Goal: Transaction & Acquisition: Book appointment/travel/reservation

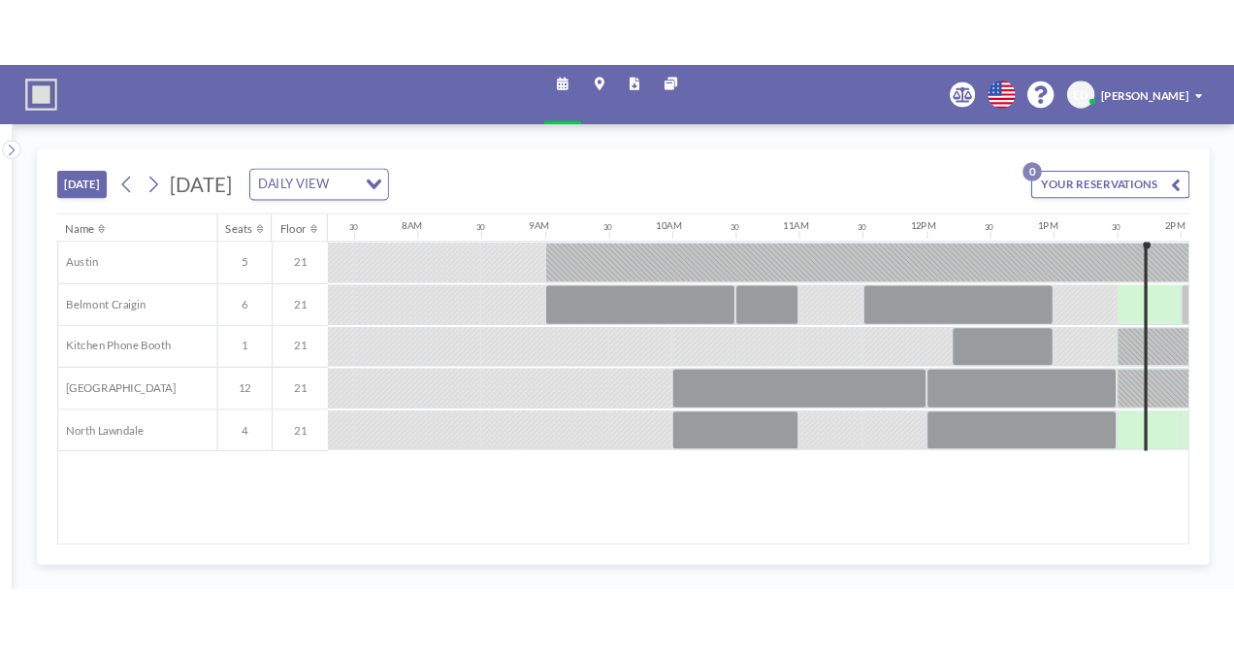
scroll to position [0, 989]
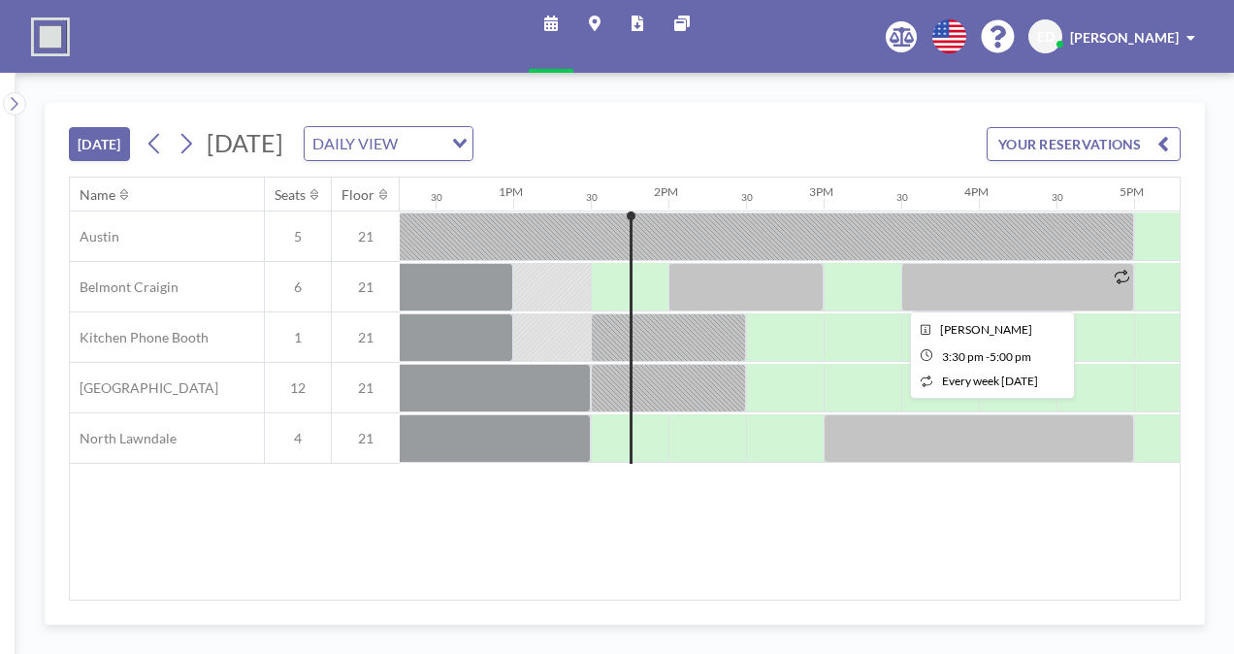
scroll to position [0, 2017]
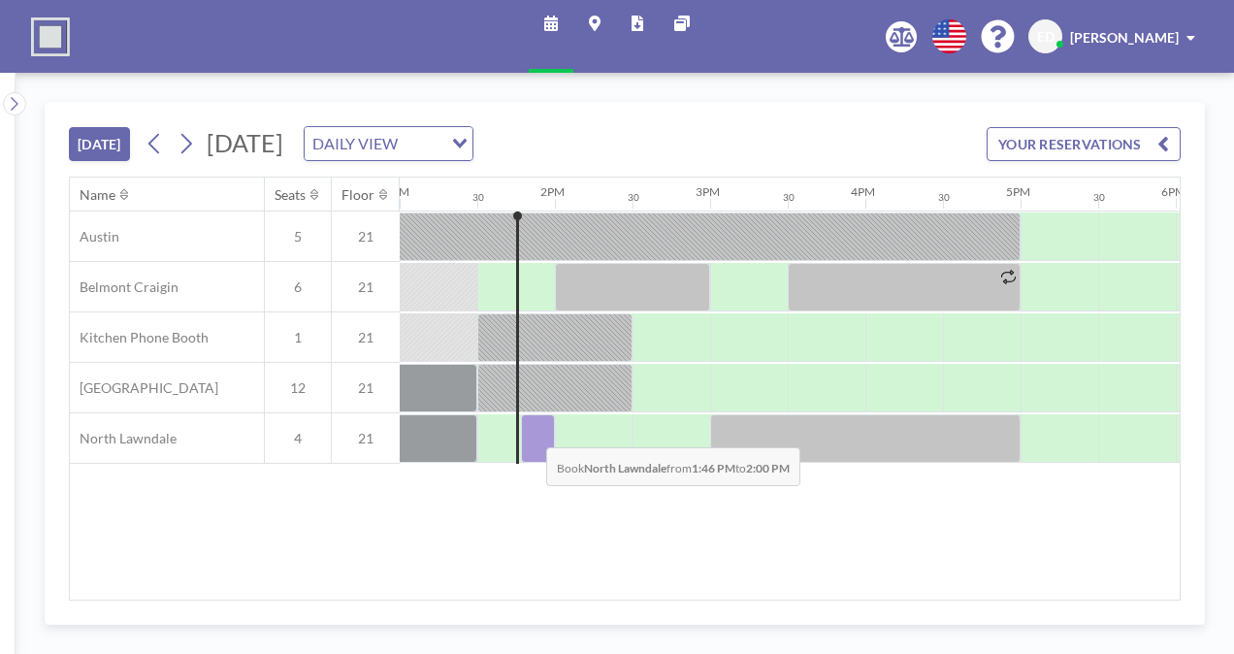
click at [531, 431] on div at bounding box center [538, 438] width 34 height 48
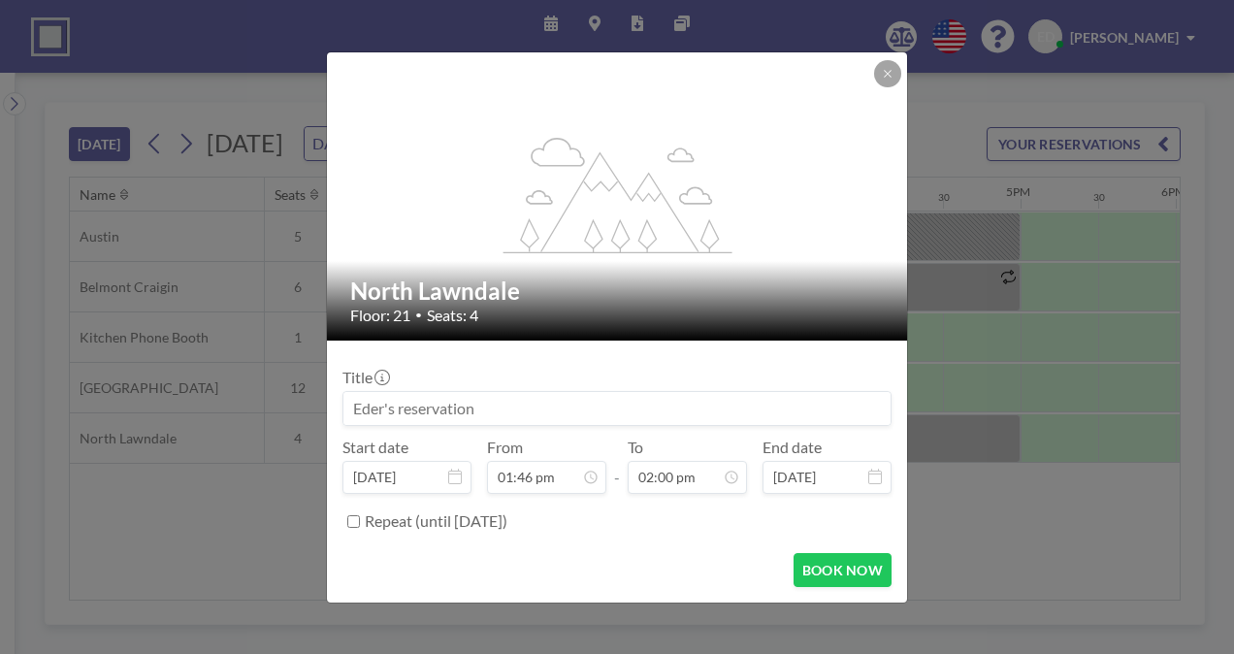
click at [510, 409] on input at bounding box center [616, 408] width 547 height 33
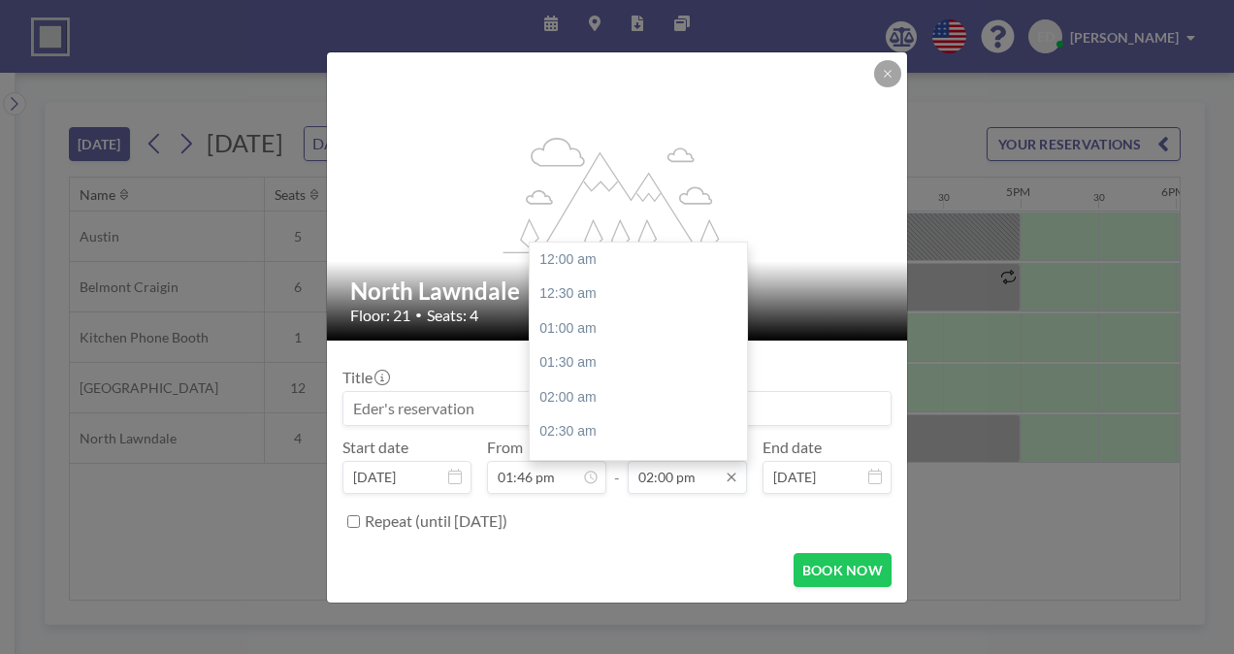
click at [661, 471] on input "02:00 pm" at bounding box center [687, 477] width 119 height 33
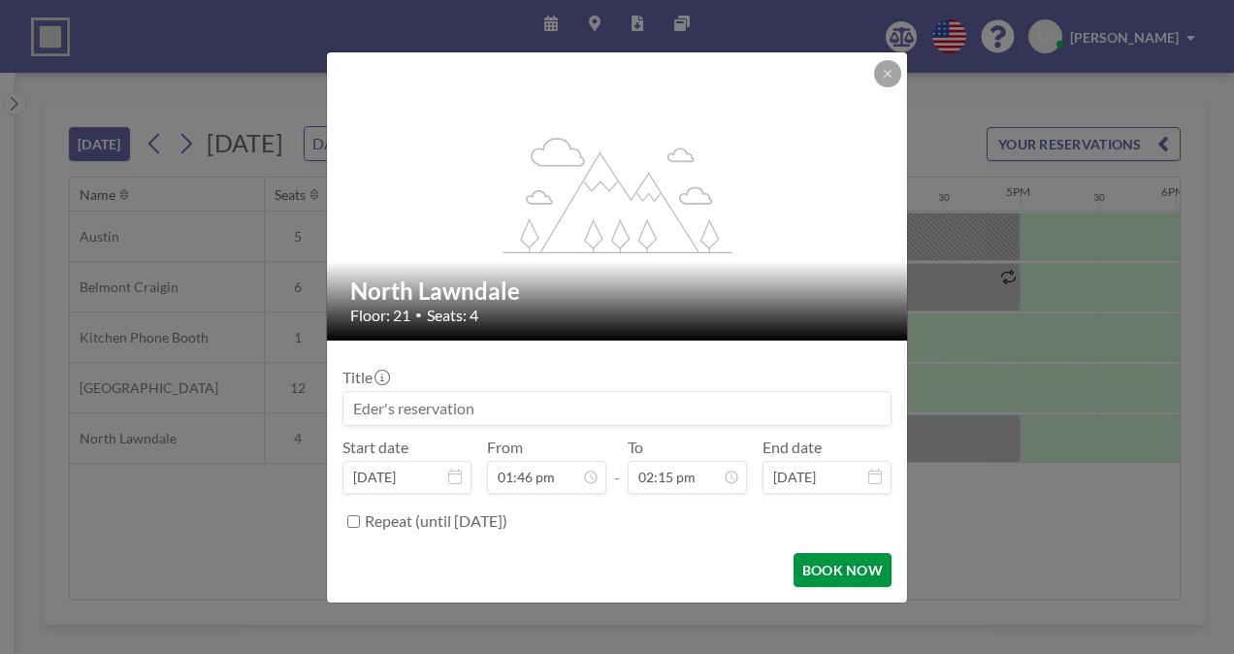
type input "02:15 pm"
click at [839, 569] on button "BOOK NOW" at bounding box center [842, 570] width 98 height 34
